Goal: Find specific page/section: Find specific page/section

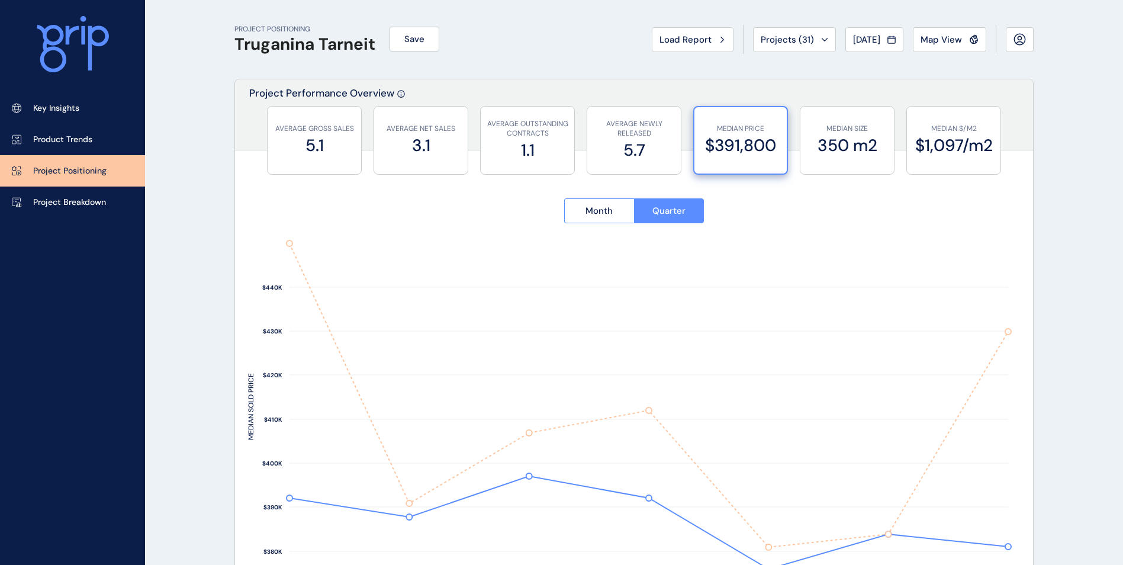
click at [75, 35] on icon at bounding box center [73, 44] width 72 height 57
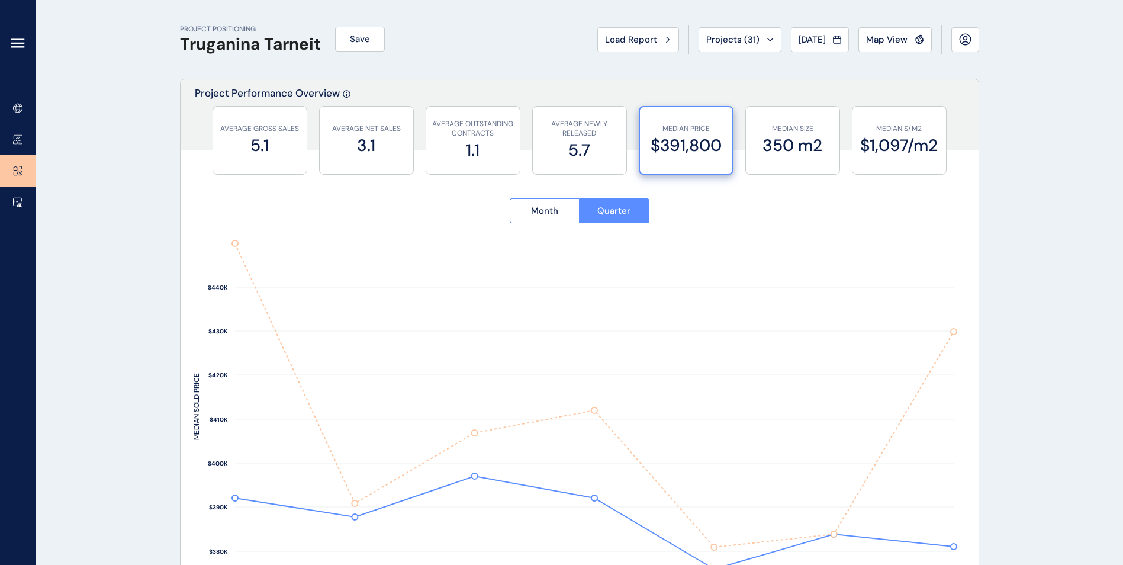
click at [18, 41] on icon at bounding box center [18, 43] width 14 height 14
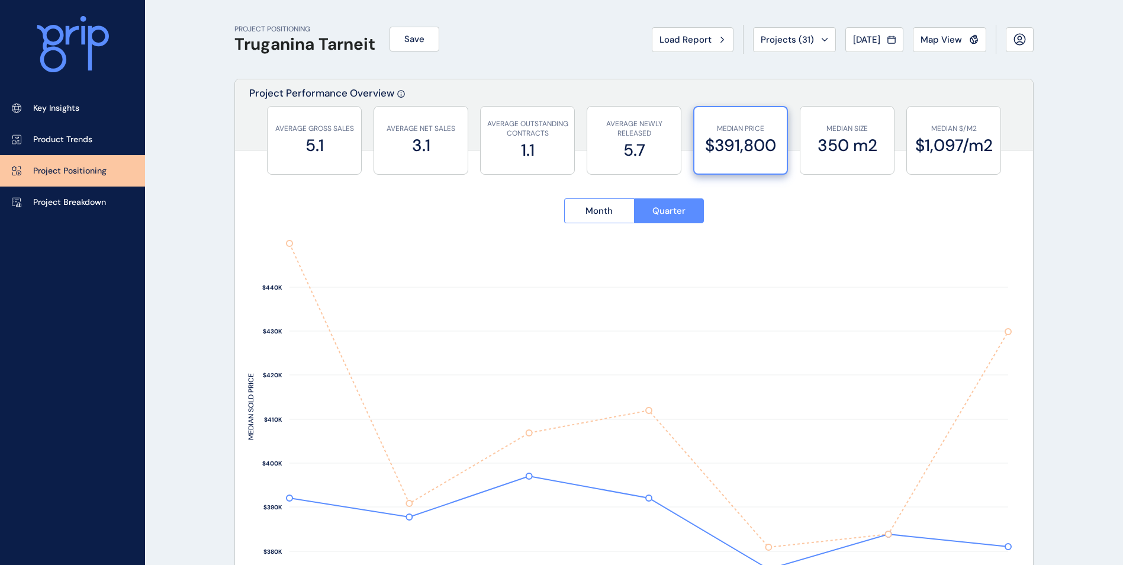
click at [25, 32] on div at bounding box center [72, 46] width 145 height 92
click at [40, 42] on icon at bounding box center [73, 44] width 72 height 57
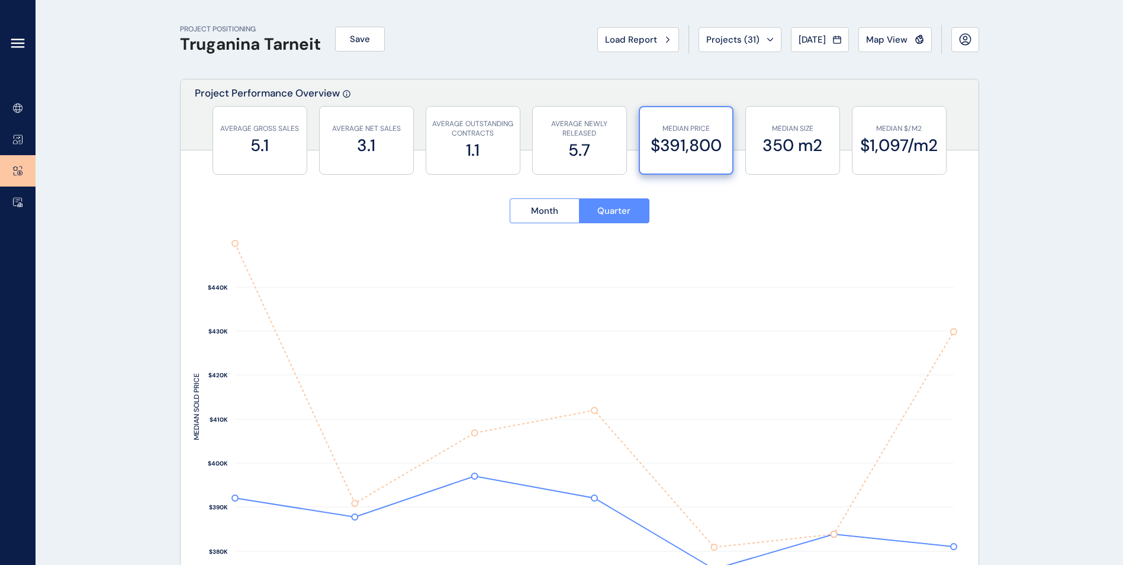
click at [25, 43] on div at bounding box center [18, 46] width 36 height 92
click at [22, 43] on icon at bounding box center [18, 43] width 12 height 0
